Goal: Check status: Check status

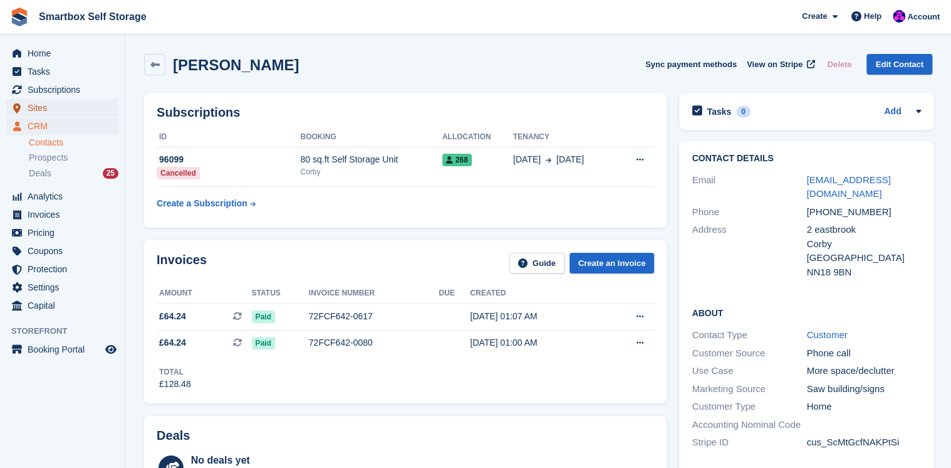
click at [40, 109] on span "Sites" at bounding box center [65, 108] width 75 height 18
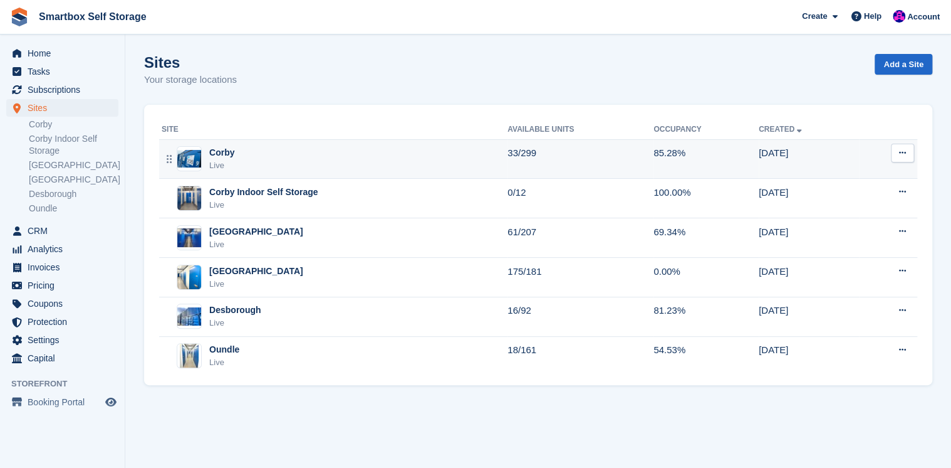
click at [221, 153] on div "Corby" at bounding box center [221, 152] width 25 height 13
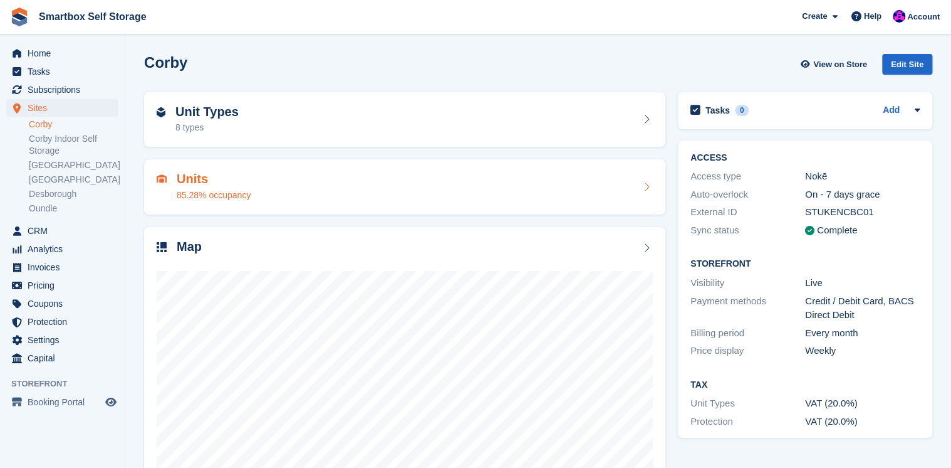
click at [193, 182] on h2 "Units" at bounding box center [214, 179] width 74 height 14
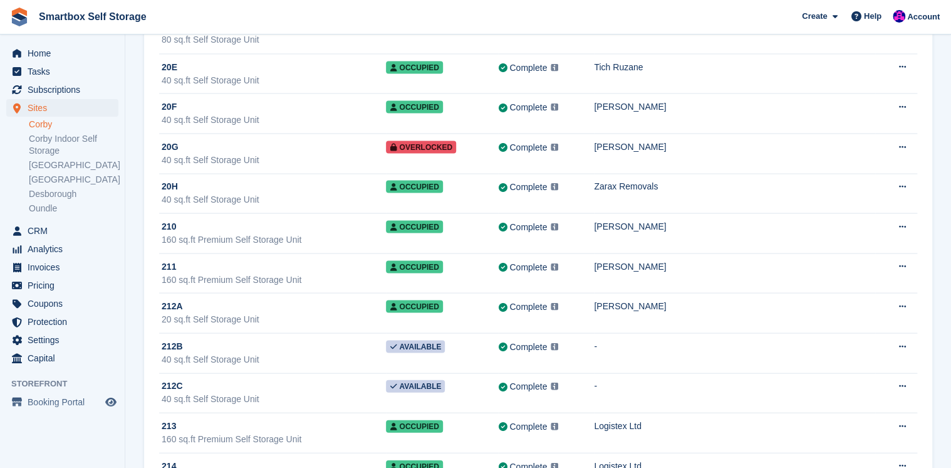
scroll to position [5866, 0]
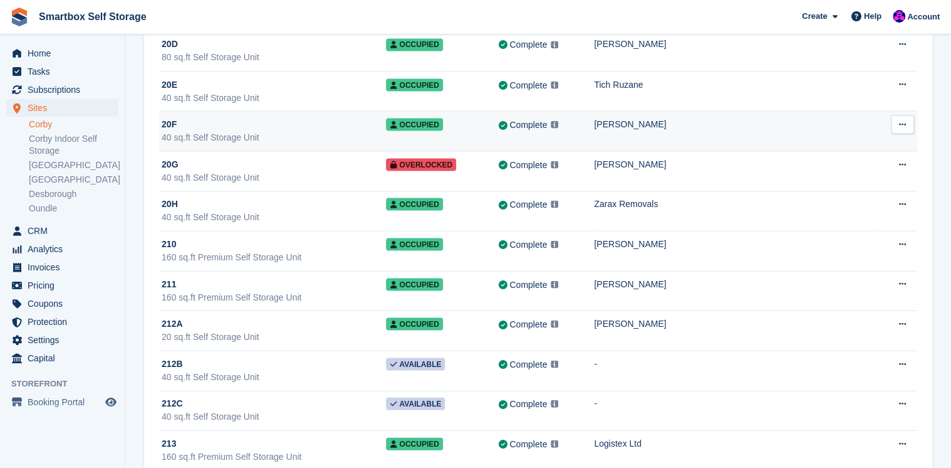
click at [236, 117] on div "20F" at bounding box center [274, 123] width 224 height 13
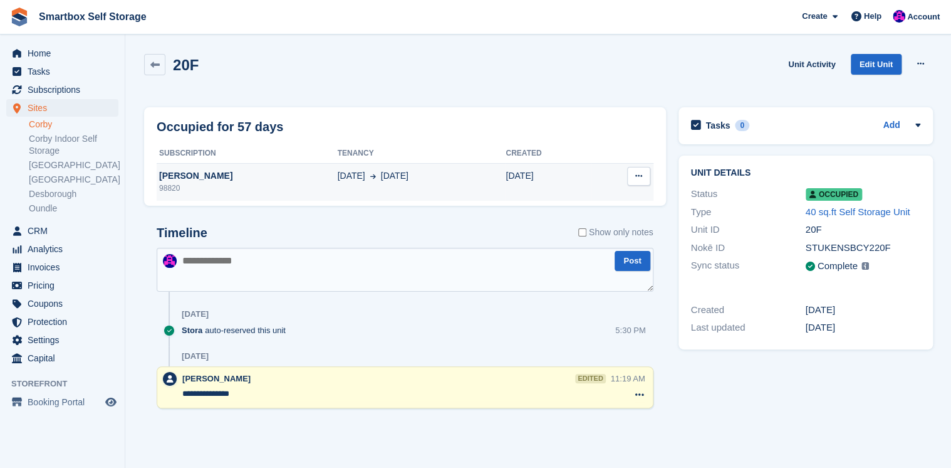
click at [190, 173] on div "[PERSON_NAME]" at bounding box center [247, 175] width 181 height 13
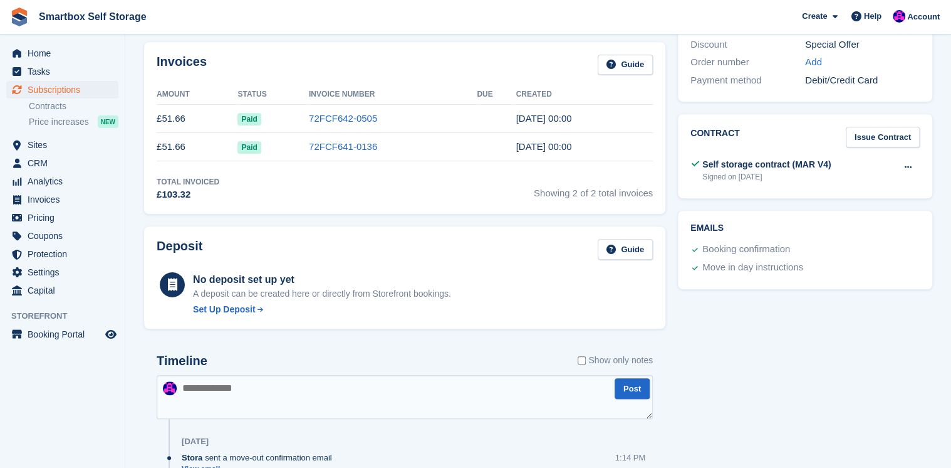
scroll to position [501, 0]
